Goal: Use online tool/utility: Use online tool/utility

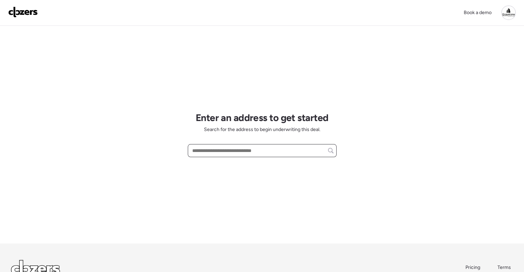
click at [225, 151] on input "text" at bounding box center [262, 151] width 143 height 10
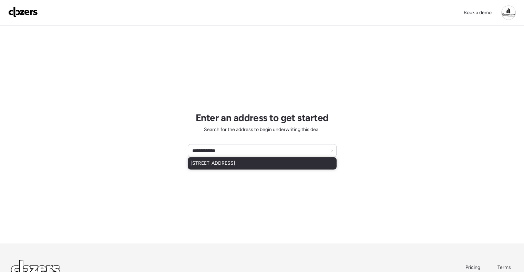
click at [235, 165] on span "[STREET_ADDRESS]" at bounding box center [212, 163] width 45 height 7
type input "**********"
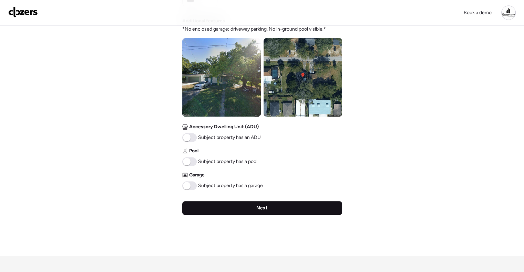
click at [235, 202] on div "Next" at bounding box center [262, 209] width 160 height 14
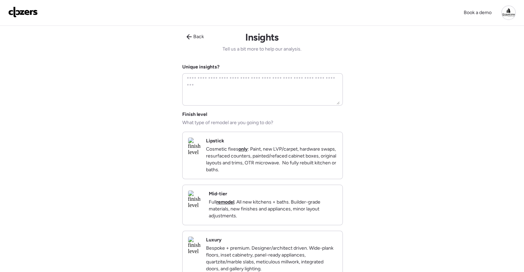
click at [234, 205] on strong "remodel" at bounding box center [225, 202] width 18 height 6
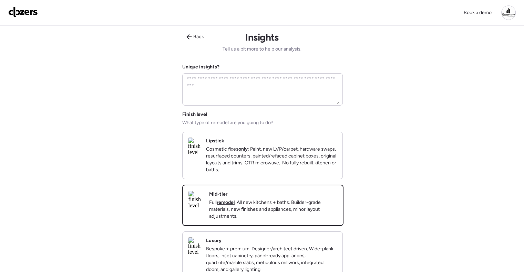
scroll to position [103, 0]
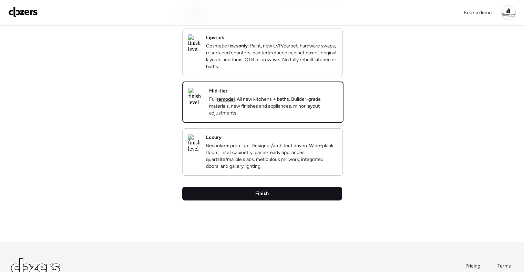
click at [277, 201] on div "Finish" at bounding box center [262, 194] width 160 height 14
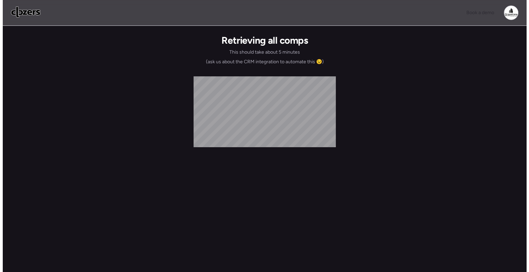
scroll to position [0, 0]
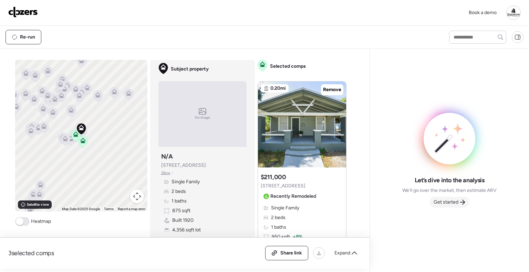
click at [456, 199] on span "Get started" at bounding box center [446, 202] width 25 height 7
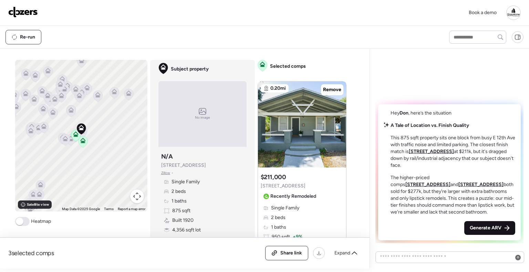
click at [480, 226] on span "Generate ARV" at bounding box center [486, 228] width 32 height 7
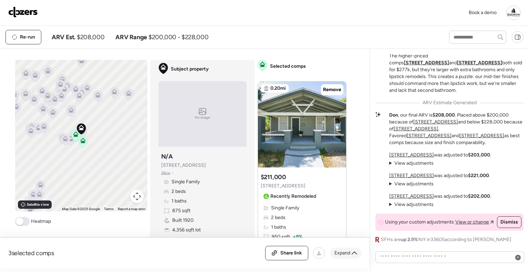
click at [343, 255] on span "Expand" at bounding box center [342, 253] width 16 height 7
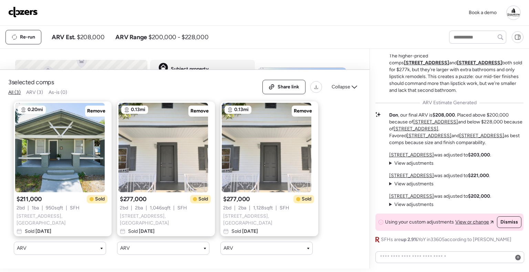
scroll to position [34, 0]
